Goal: Task Accomplishment & Management: Manage account settings

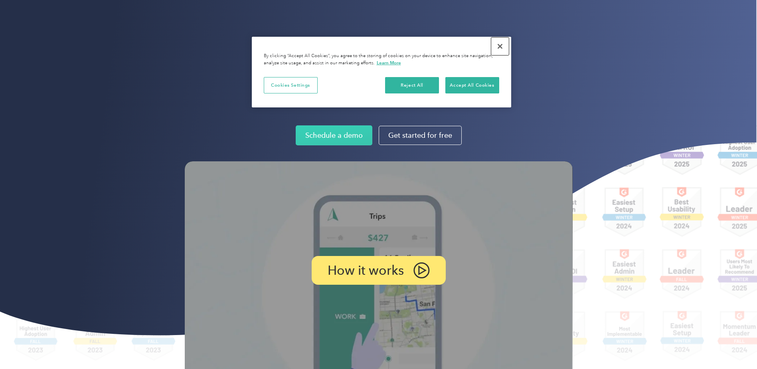
click at [501, 46] on button "Close" at bounding box center [500, 47] width 18 height 18
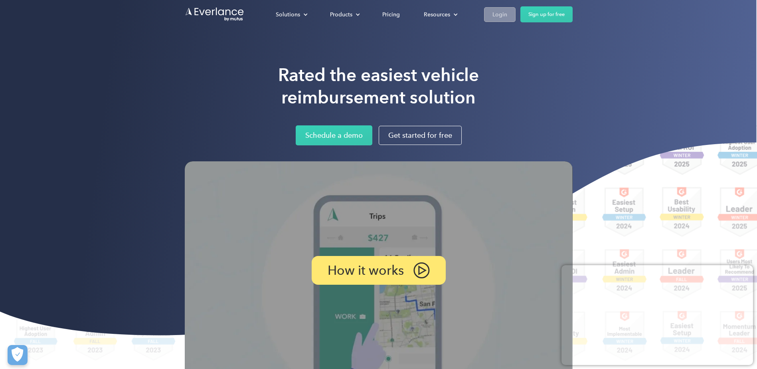
click at [497, 14] on div "Login" at bounding box center [500, 15] width 15 height 10
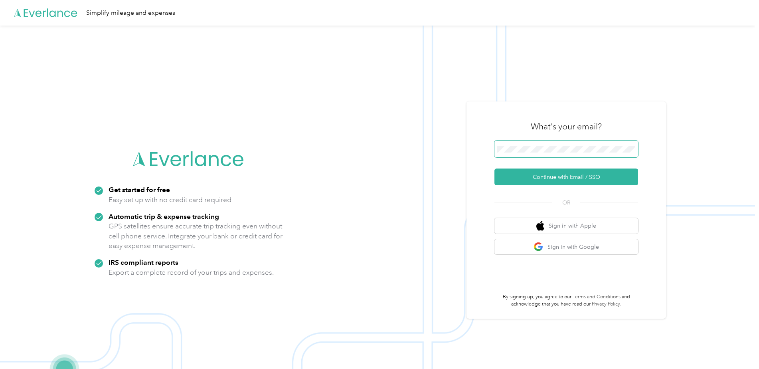
click at [555, 154] on span at bounding box center [567, 149] width 144 height 17
click at [601, 179] on button "Continue with Email / SSO" at bounding box center [567, 176] width 144 height 17
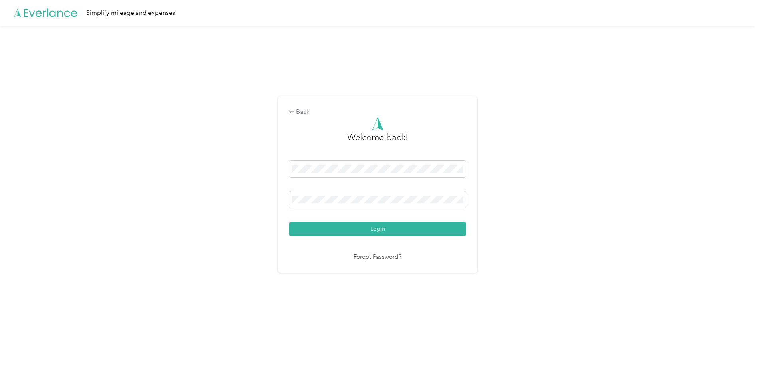
click at [289, 222] on button "Login" at bounding box center [377, 229] width 177 height 14
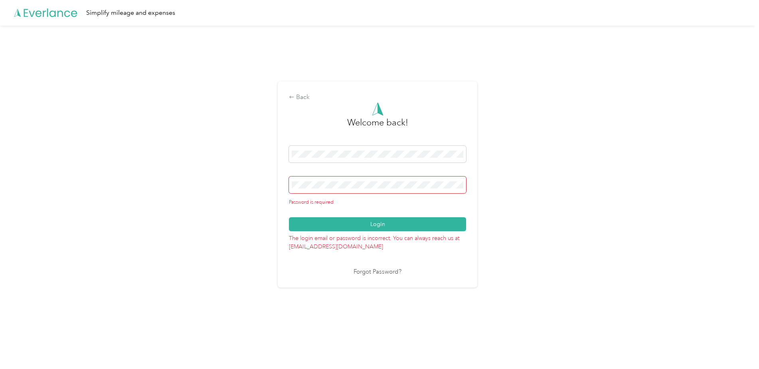
click at [362, 277] on div "Back Welcome back! Password is required Login The login email or password is in…" at bounding box center [378, 184] width 200 height 206
click at [364, 275] on link "Forgot Password?" at bounding box center [378, 271] width 48 height 9
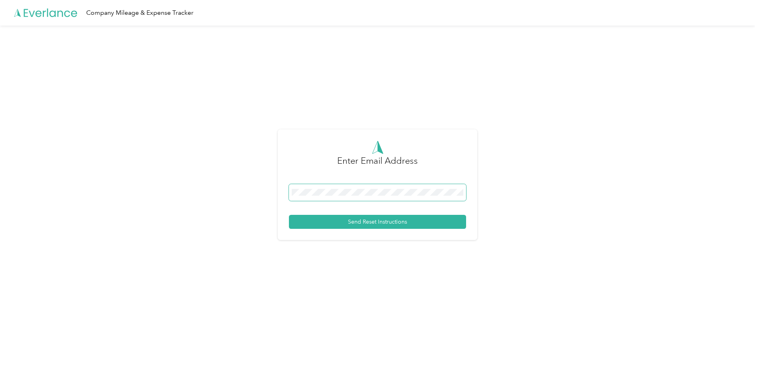
click at [364, 188] on span at bounding box center [377, 192] width 177 height 17
click at [332, 218] on button "Send Reset Instructions" at bounding box center [377, 222] width 177 height 14
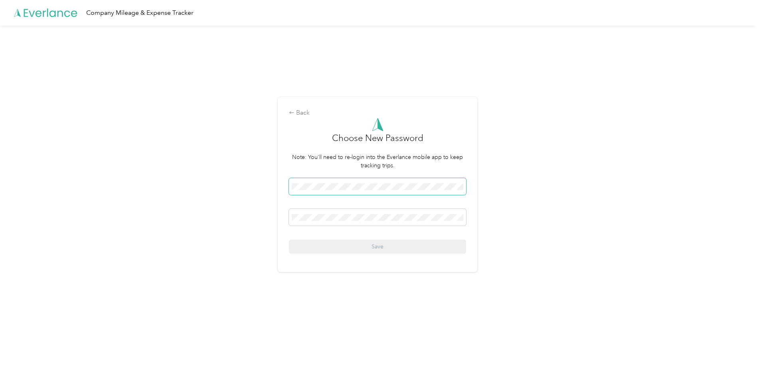
click at [372, 195] on span at bounding box center [377, 186] width 177 height 17
click at [529, 196] on div "Back Choose New Password Note: You'll need to re-login into the Everlance mobil…" at bounding box center [377, 188] width 755 height 325
click at [301, 213] on span at bounding box center [377, 217] width 177 height 17
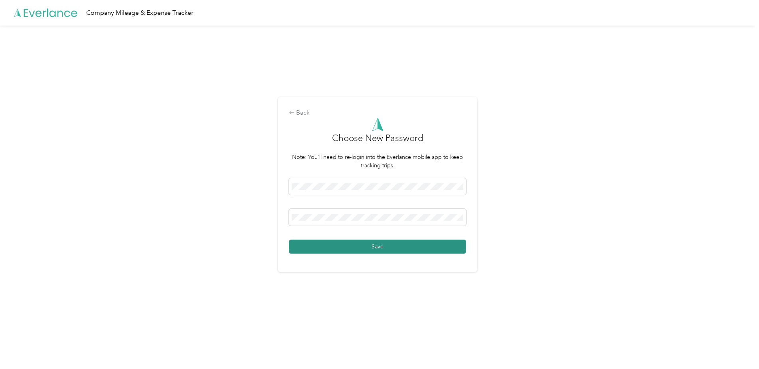
click at [389, 248] on button "Save" at bounding box center [377, 247] width 177 height 14
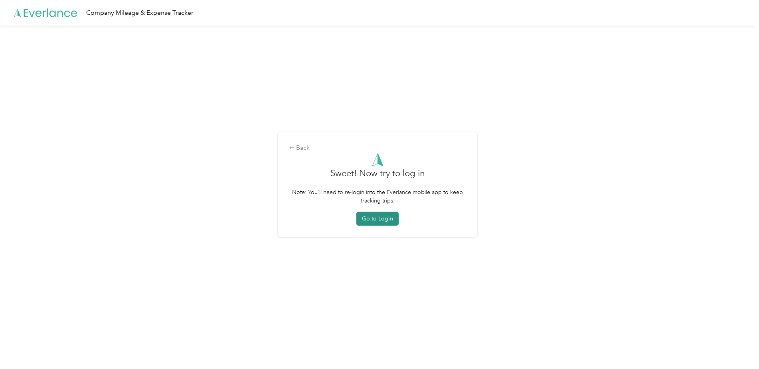
click at [384, 215] on button "Go to Login" at bounding box center [378, 219] width 42 height 14
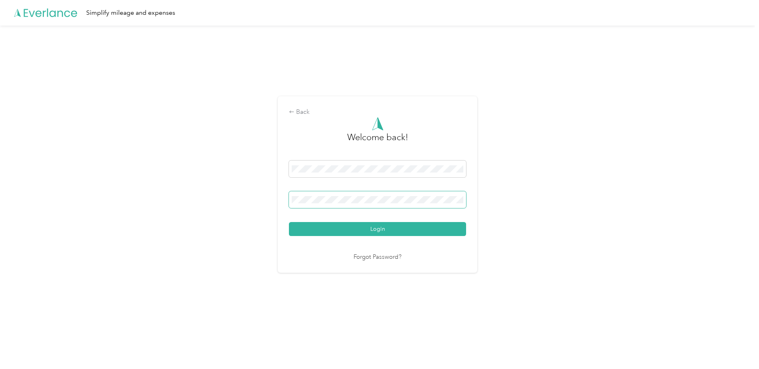
click at [289, 222] on button "Login" at bounding box center [377, 229] width 177 height 14
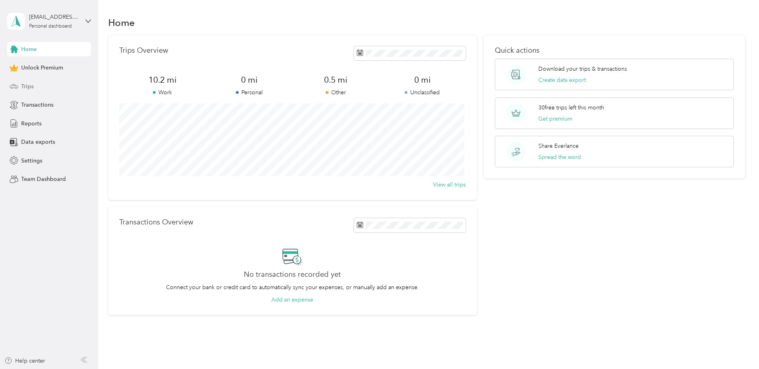
drag, startPoint x: 32, startPoint y: 89, endPoint x: 23, endPoint y: 83, distance: 11.1
click at [32, 89] on span "Trips" at bounding box center [27, 86] width 12 height 8
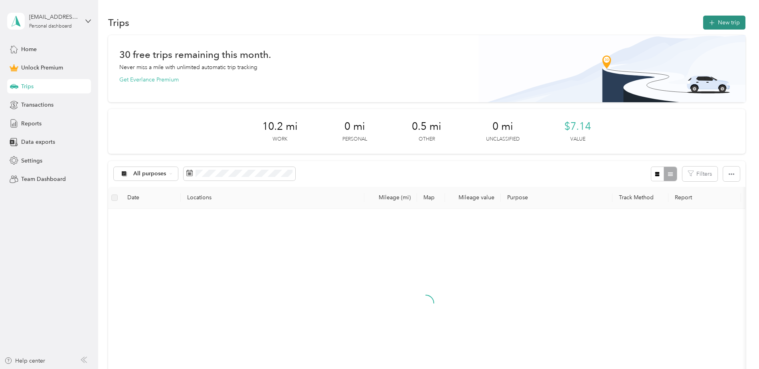
click at [727, 23] on button "New trip" at bounding box center [724, 23] width 42 height 14
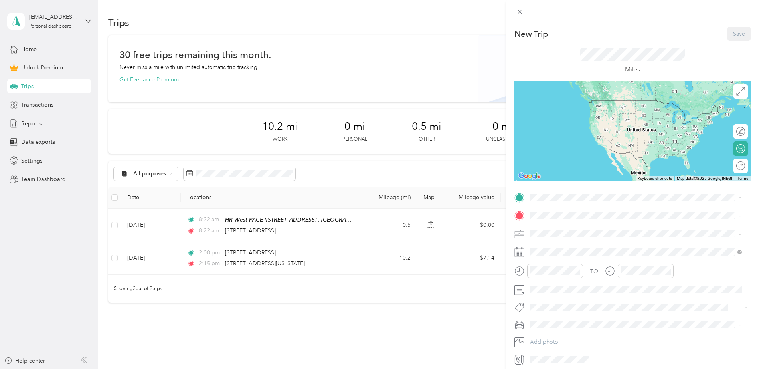
click at [298, 258] on div "New Trip Save This trip cannot be edited because it is either under review, app…" at bounding box center [379, 184] width 759 height 369
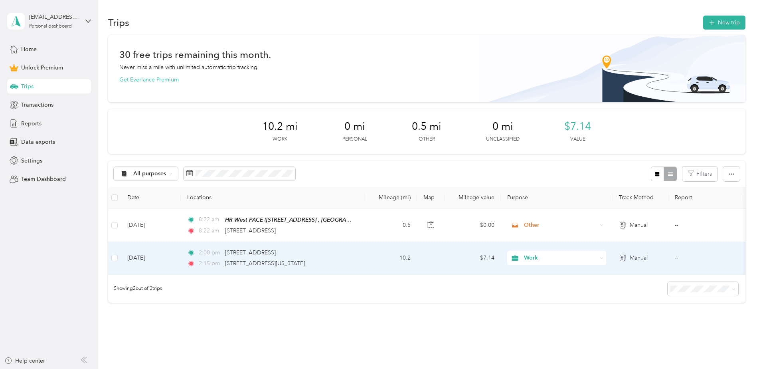
click at [372, 257] on td "10.2" at bounding box center [390, 258] width 53 height 33
click at [372, 368] on div at bounding box center [377, 369] width 755 height 0
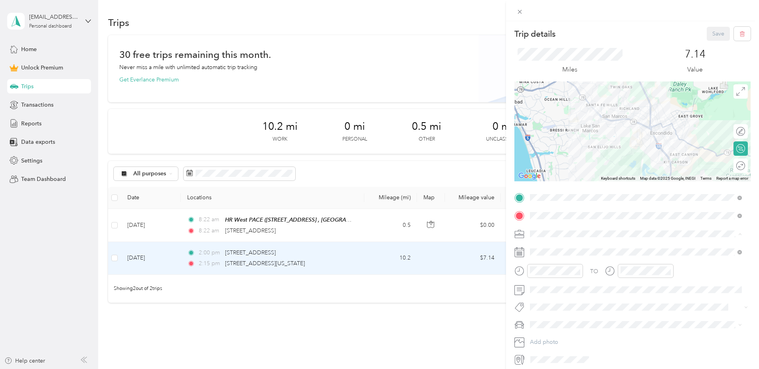
click at [638, 227] on div "TO Add photo" at bounding box center [633, 278] width 236 height 175
click at [711, 31] on div "Save" at bounding box center [729, 34] width 44 height 14
click at [707, 31] on div "Save" at bounding box center [729, 34] width 44 height 14
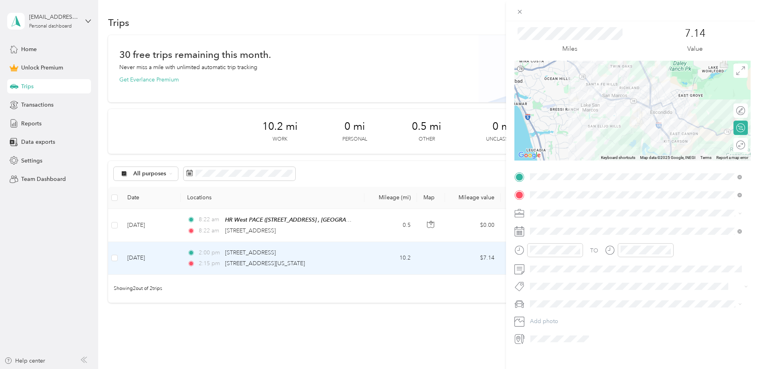
scroll to position [32, 0]
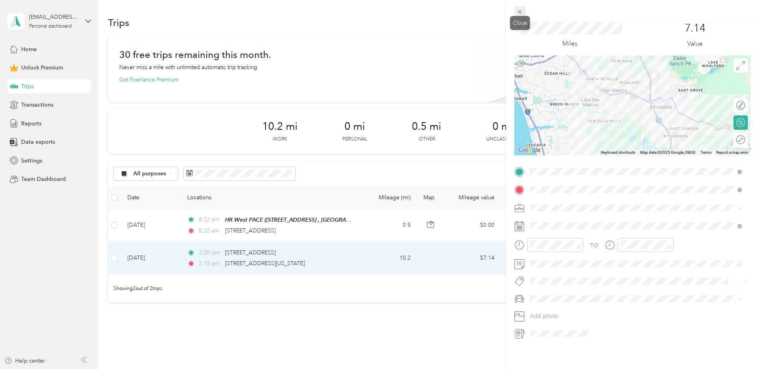
click at [517, 11] on icon at bounding box center [520, 11] width 7 height 7
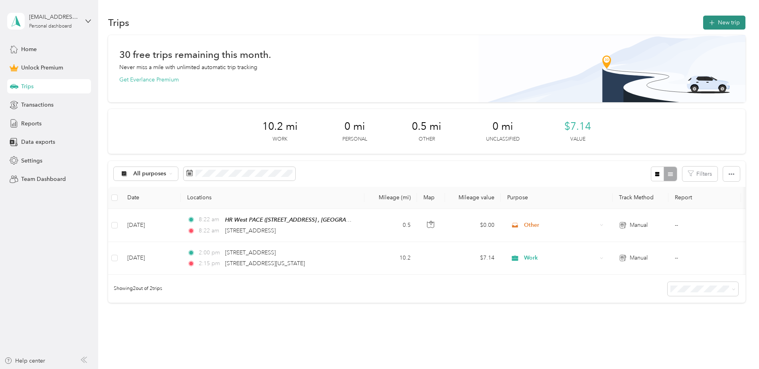
click at [725, 21] on button "New trip" at bounding box center [724, 23] width 42 height 14
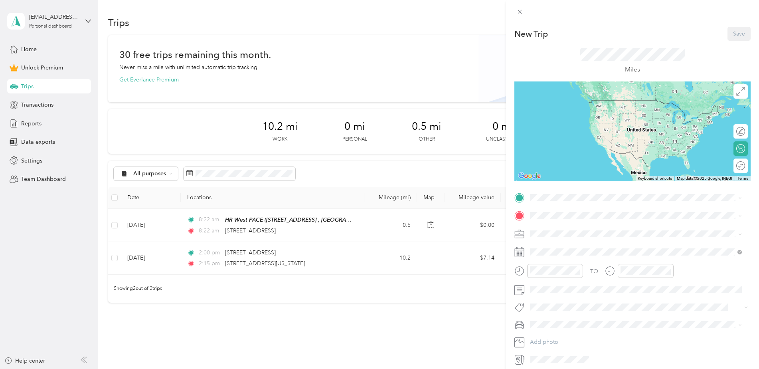
click at [262, 265] on div "New Trip Save This trip cannot be edited because it is either under review, app…" at bounding box center [379, 184] width 759 height 369
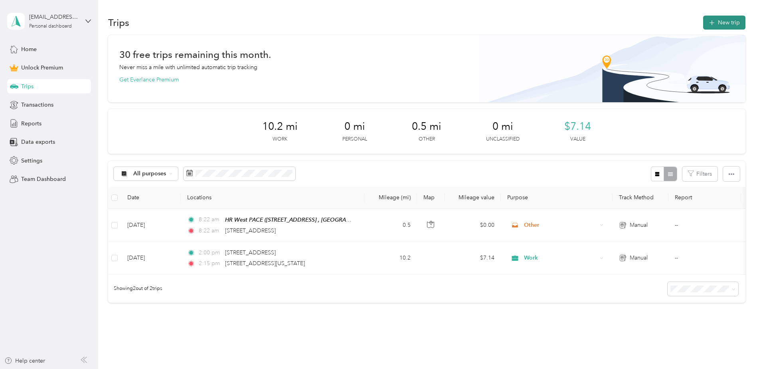
click at [724, 20] on button "New trip" at bounding box center [724, 23] width 42 height 14
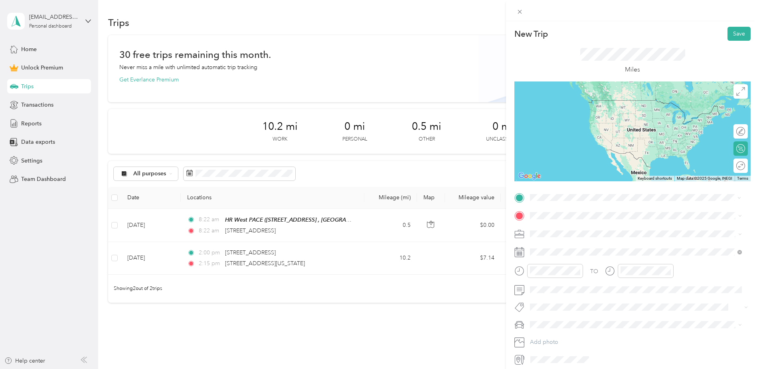
click at [573, 226] on span "301 West Vermont Avenue Escondido, California 92025, United States" at bounding box center [599, 226] width 109 height 7
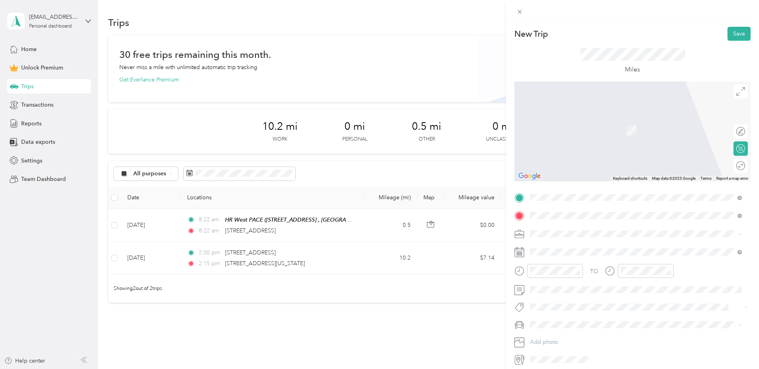
click at [582, 245] on span "1706 Descanso Avenue San Marcos, California 92078, United States" at bounding box center [585, 244] width 80 height 7
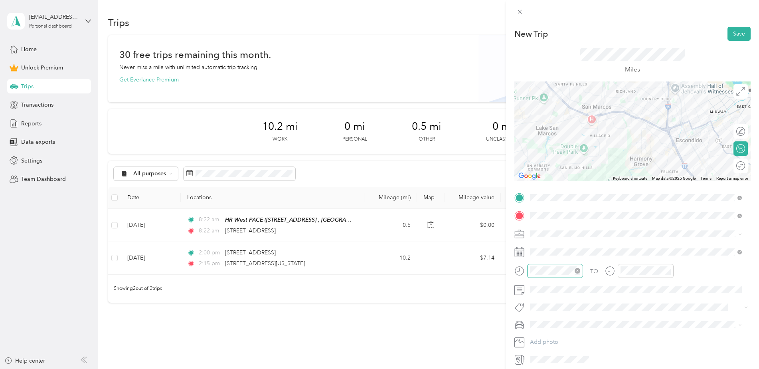
click at [578, 271] on icon "close-circle" at bounding box center [578, 271] width 6 height 6
click at [540, 180] on div "02" at bounding box center [538, 178] width 19 height 11
click at [563, 188] on div "15" at bounding box center [561, 186] width 19 height 11
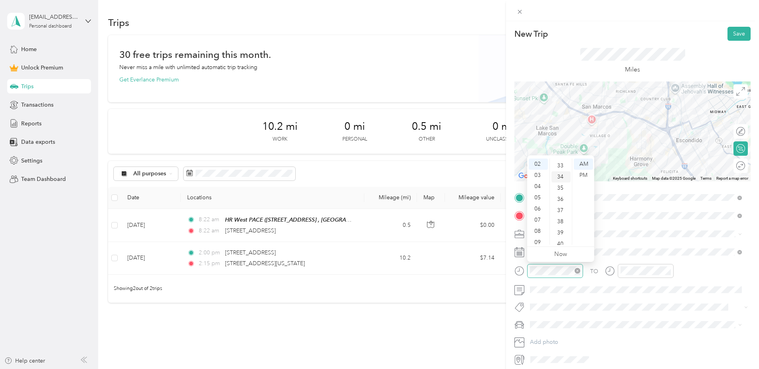
scroll to position [407, 0]
click at [560, 204] on div "40" at bounding box center [561, 203] width 19 height 11
click at [583, 175] on div "PM" at bounding box center [583, 175] width 19 height 11
click at [581, 175] on div "PM" at bounding box center [583, 175] width 19 height 11
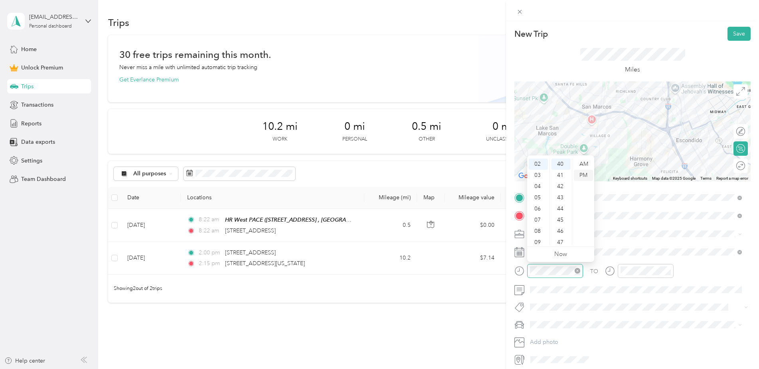
click at [583, 175] on div "PM" at bounding box center [583, 175] width 19 height 11
click at [583, 165] on div "AM" at bounding box center [583, 163] width 19 height 11
click at [581, 175] on div "PM" at bounding box center [583, 175] width 19 height 11
click at [626, 197] on div "03" at bounding box center [628, 197] width 19 height 11
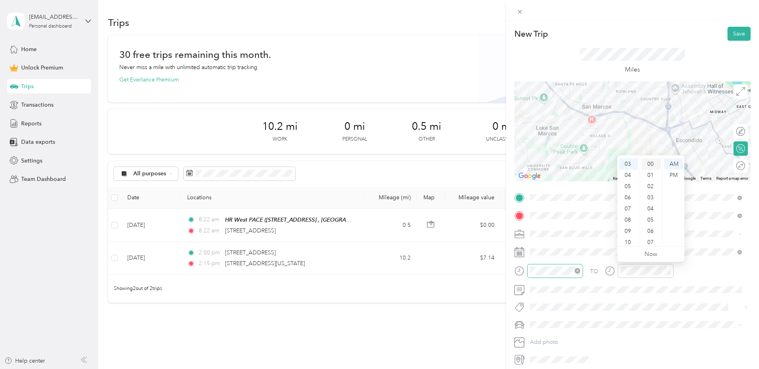
click at [652, 165] on div "00" at bounding box center [651, 163] width 19 height 11
click at [678, 176] on div "PM" at bounding box center [673, 175] width 19 height 11
click at [731, 34] on button "Save" at bounding box center [739, 34] width 23 height 14
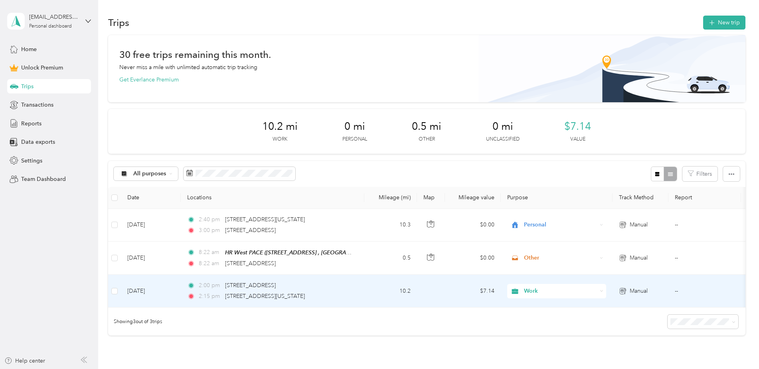
click at [365, 293] on td "10.2" at bounding box center [390, 291] width 53 height 33
click at [364, 368] on div "Trip details Save This trip cannot be edited because it is either under review,…" at bounding box center [377, 369] width 755 height 0
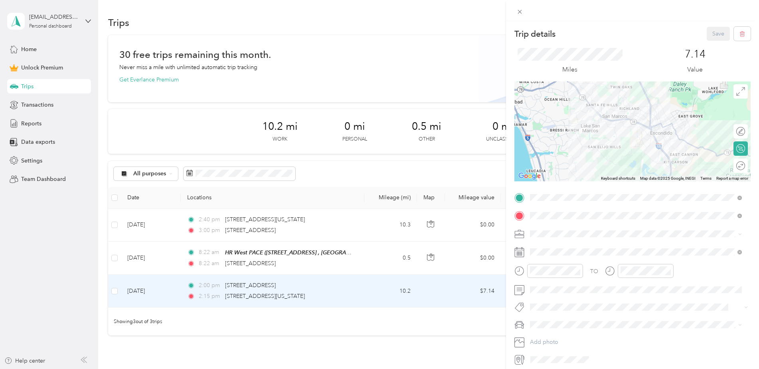
click at [295, 228] on div "Trip details Save This trip cannot be edited because it is either under review,…" at bounding box center [379, 184] width 759 height 369
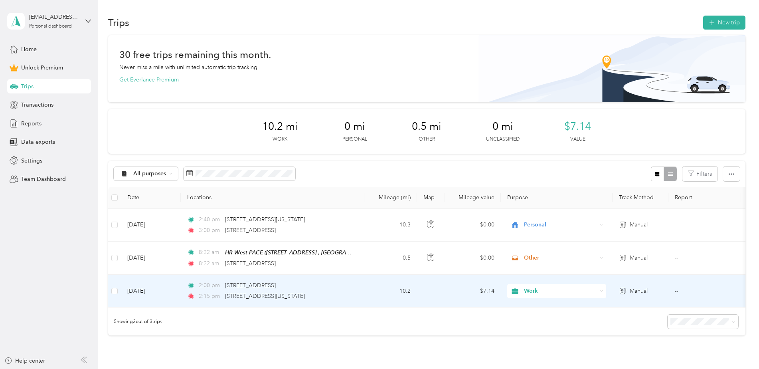
click at [295, 228] on div at bounding box center [379, 184] width 759 height 369
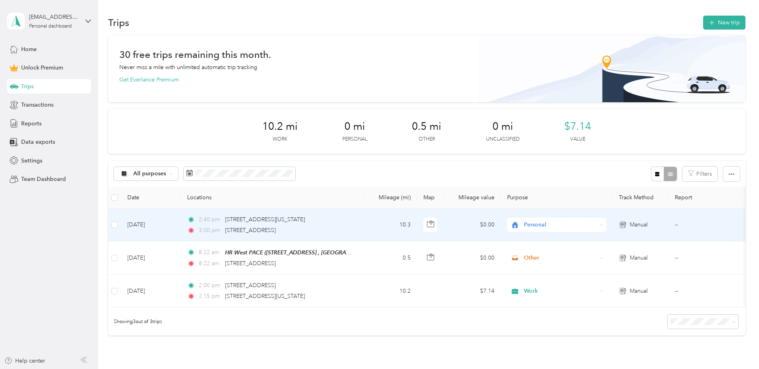
click at [351, 222] on div "2:40 pm 301 West Vermont Avenue, Escondido" at bounding box center [271, 219] width 168 height 9
click at [351, 368] on div at bounding box center [377, 369] width 755 height 0
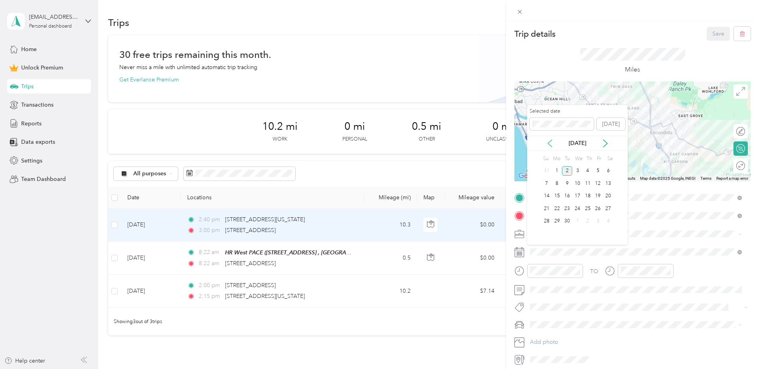
click at [551, 146] on icon at bounding box center [550, 143] width 4 height 7
click at [566, 211] on div "19" at bounding box center [567, 209] width 10 height 10
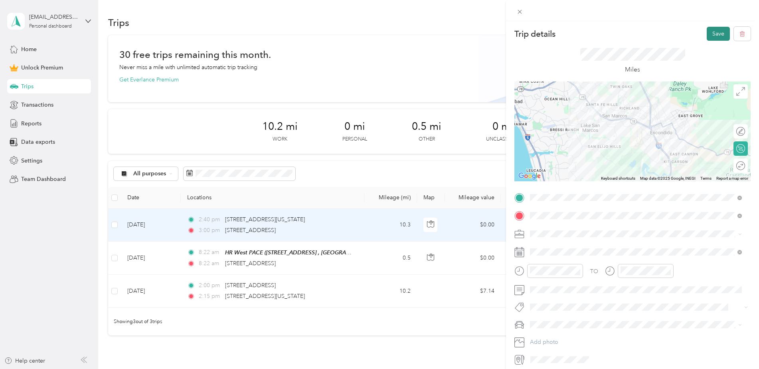
click at [710, 26] on div "Trip details Save This trip cannot be edited because it is either under review,…" at bounding box center [632, 205] width 253 height 369
click at [707, 31] on button "Save" at bounding box center [718, 34] width 23 height 14
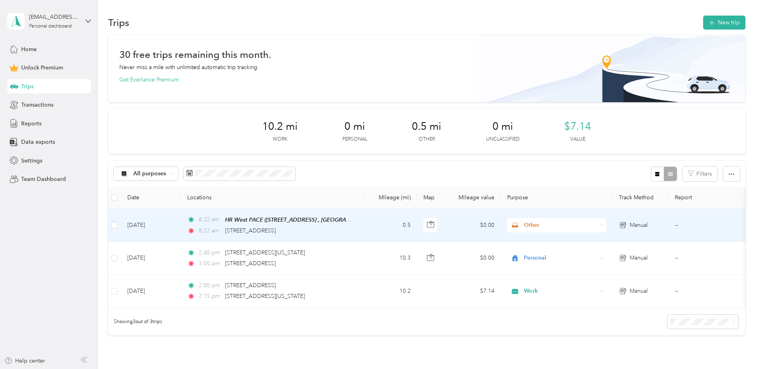
click at [371, 221] on td "0.5" at bounding box center [390, 225] width 53 height 33
click at [371, 368] on div at bounding box center [377, 369] width 755 height 0
